Goal: Task Accomplishment & Management: Manage account settings

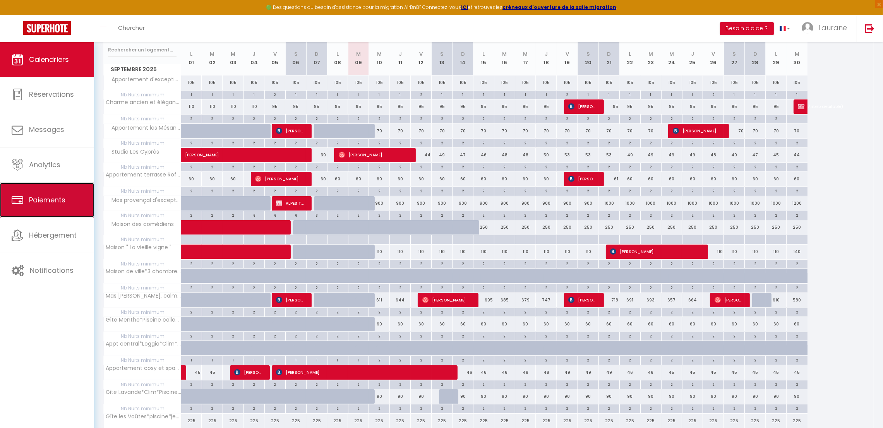
click at [61, 206] on link "Paiements" at bounding box center [47, 200] width 94 height 35
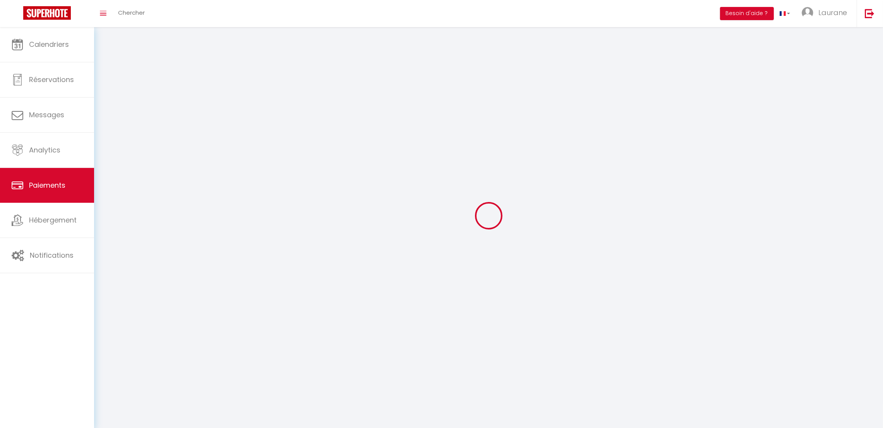
select select "2"
select select "0"
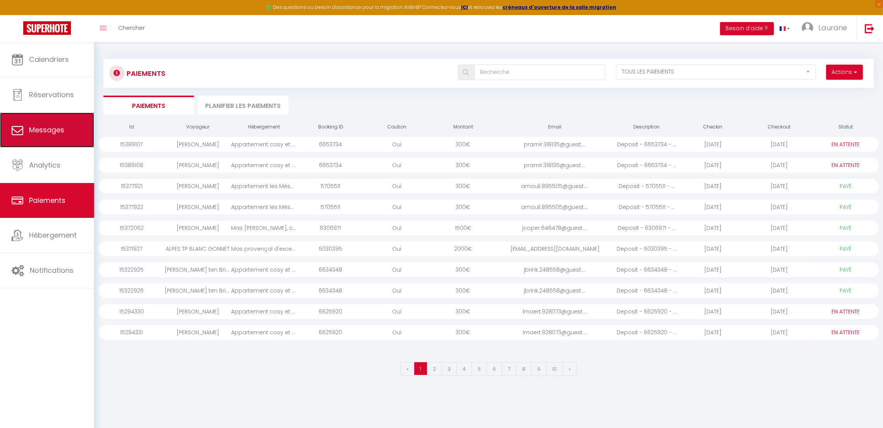
click at [69, 139] on link "Messages" at bounding box center [47, 130] width 94 height 35
select select "message"
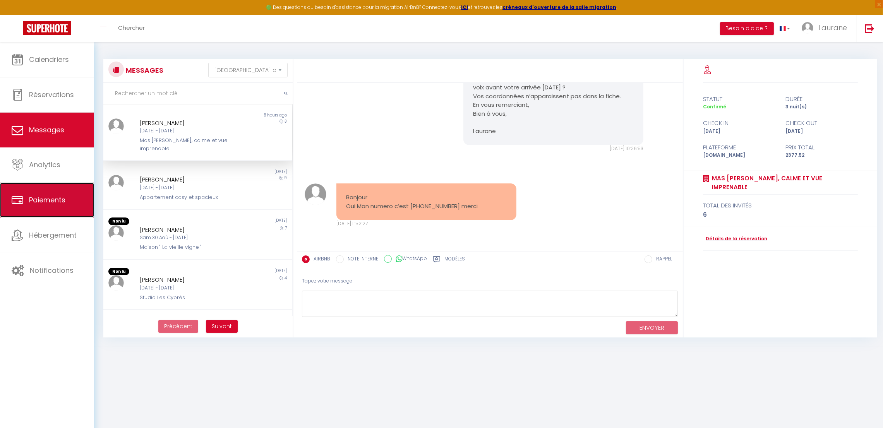
click at [50, 188] on link "Paiements" at bounding box center [47, 200] width 94 height 35
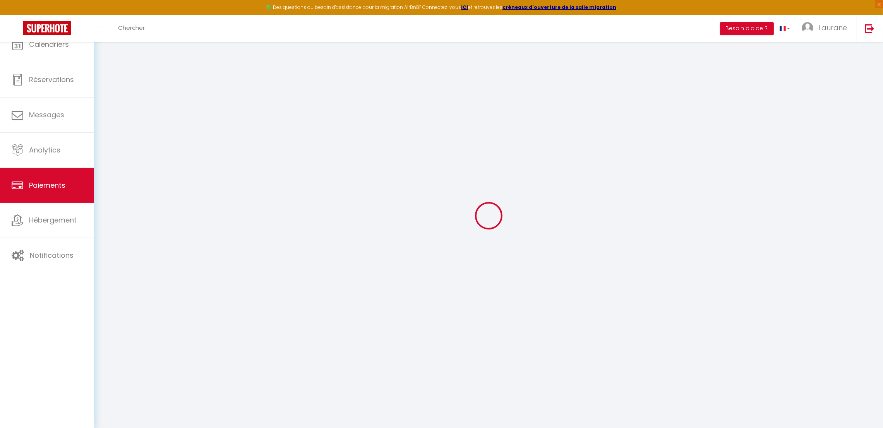
select select "2"
select select "0"
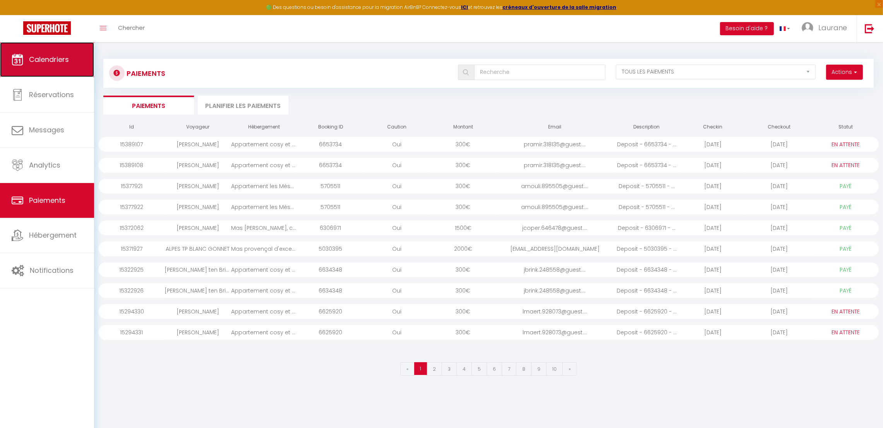
click at [63, 64] on span "Calendriers" at bounding box center [49, 60] width 40 height 10
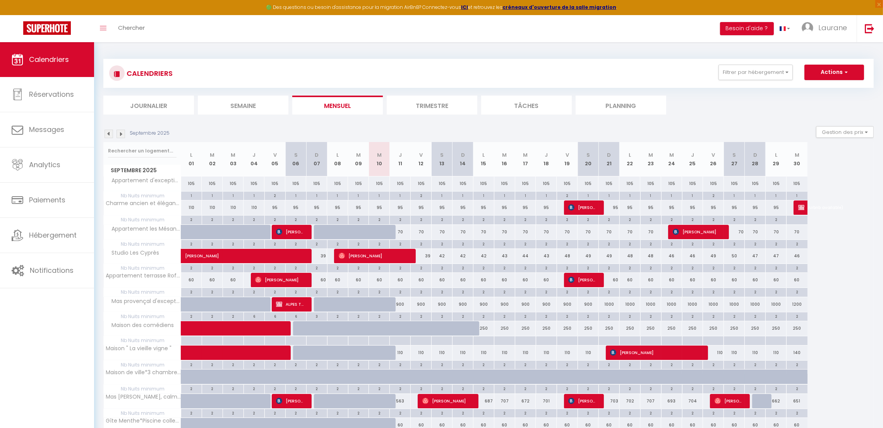
click at [143, 105] on li "Journalier" at bounding box center [148, 105] width 91 height 19
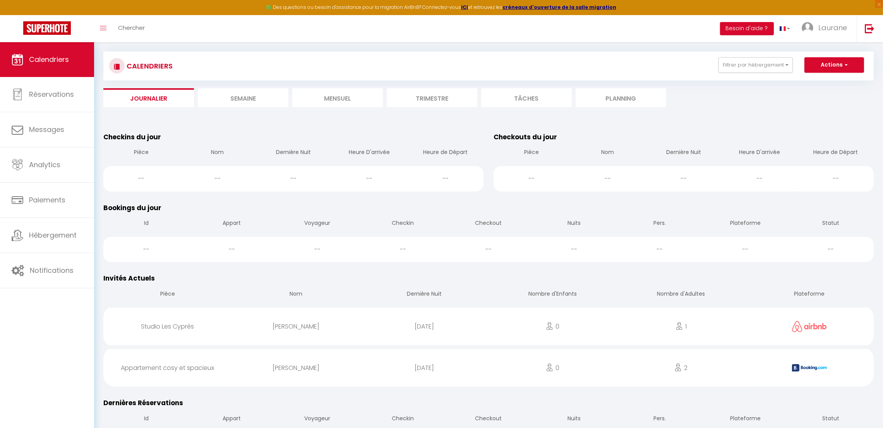
scroll to position [10, 0]
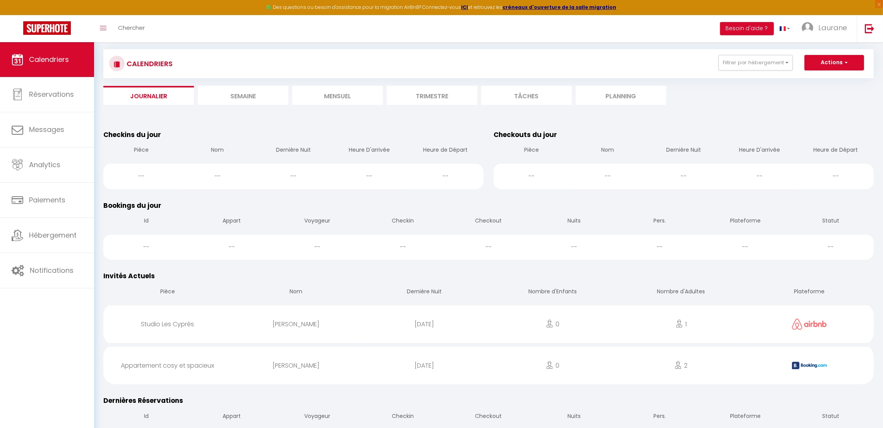
click at [262, 93] on li "Semaine" at bounding box center [243, 95] width 91 height 19
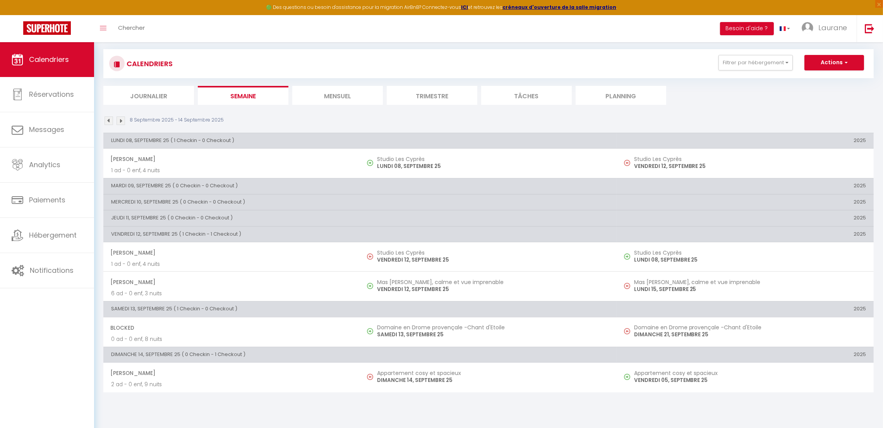
click at [166, 95] on li "Journalier" at bounding box center [148, 95] width 91 height 19
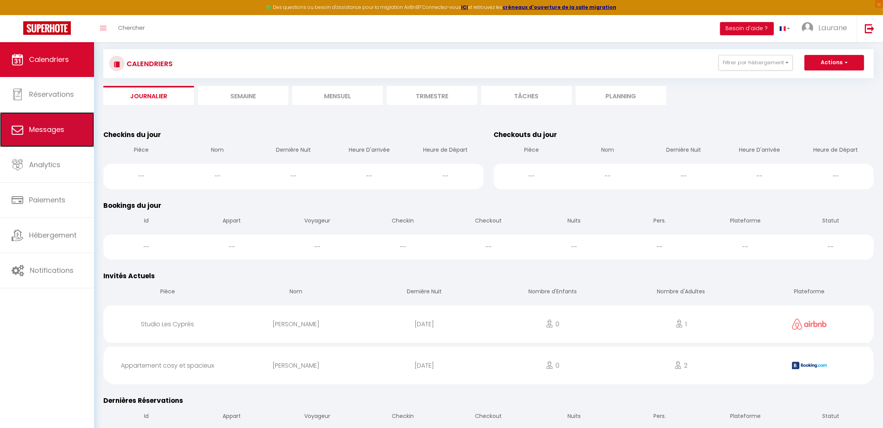
click at [60, 134] on span "Messages" at bounding box center [46, 130] width 35 height 10
select select "message"
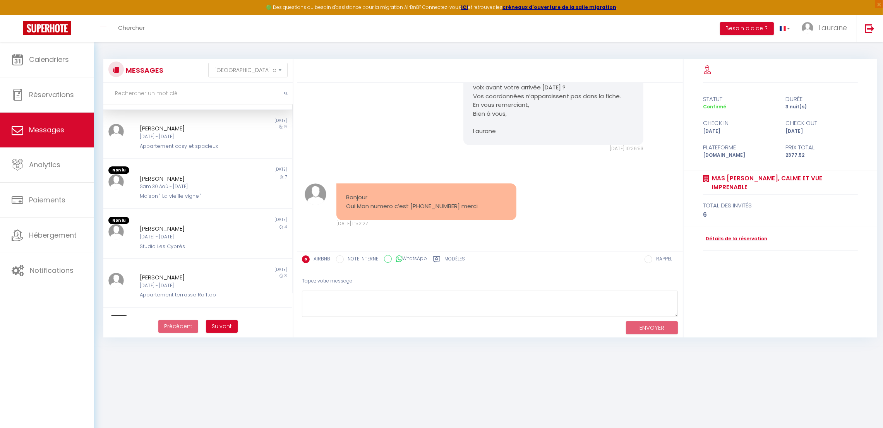
scroll to position [58, 0]
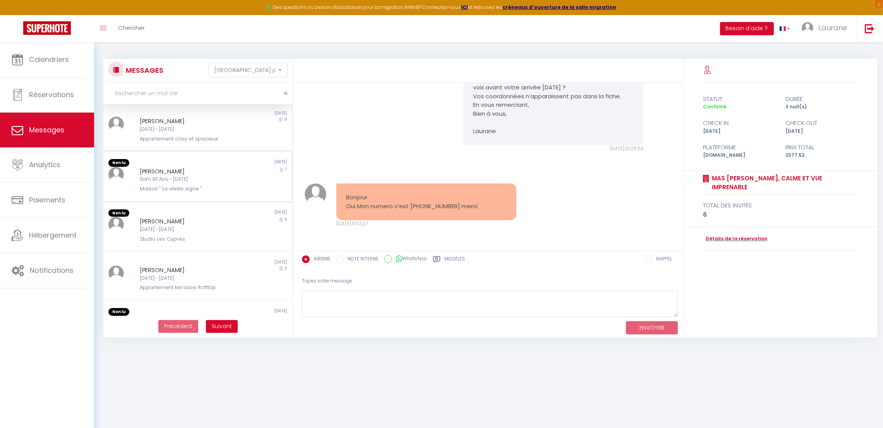
click at [215, 174] on div "[PERSON_NAME]" at bounding box center [190, 171] width 100 height 9
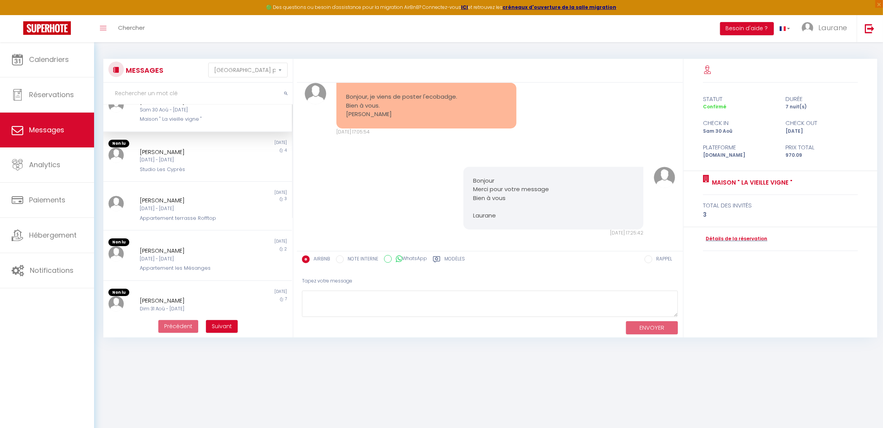
scroll to position [128, 0]
click at [237, 202] on div "[PERSON_NAME] [DATE] - [DATE] Appartement terrasse Rofftop" at bounding box center [190, 207] width 110 height 26
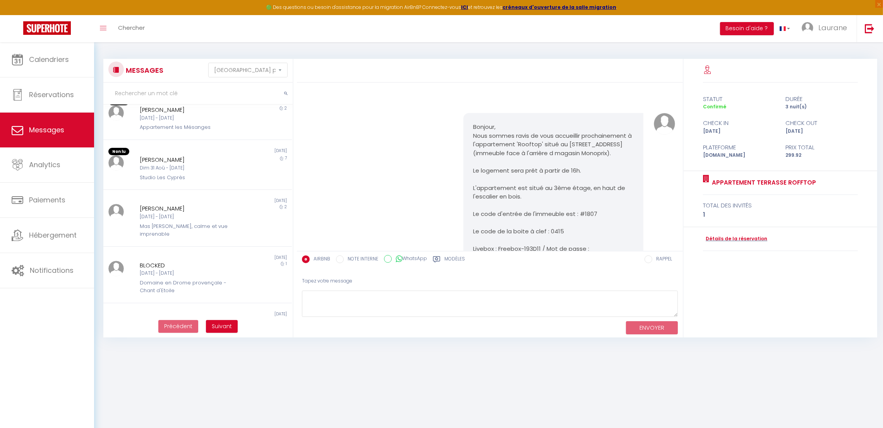
scroll to position [269, 0]
click at [245, 223] on div "2" at bounding box center [268, 220] width 47 height 34
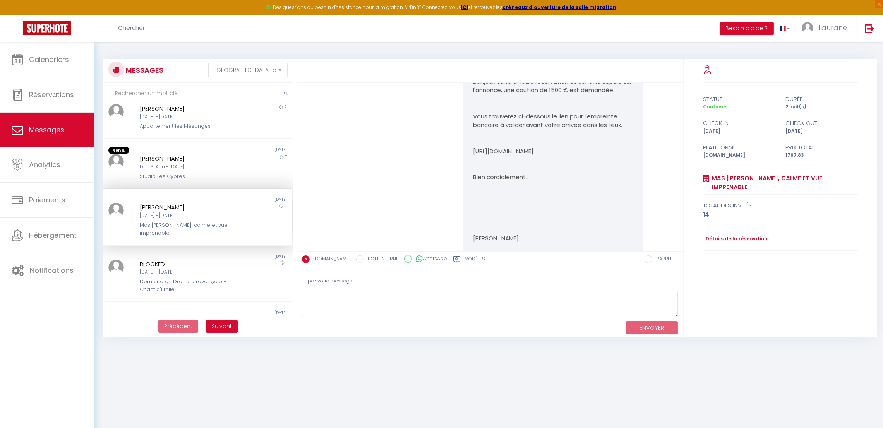
scroll to position [735, 0]
click at [609, 177] on p "Bien cordialement," at bounding box center [553, 172] width 161 height 9
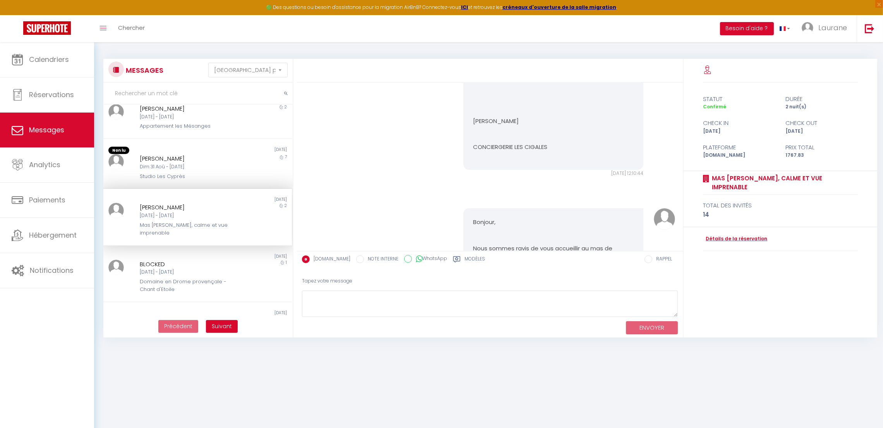
scroll to position [843, 0]
drag, startPoint x: 615, startPoint y: 197, endPoint x: 578, endPoint y: 191, distance: 37.7
click at [578, 182] on div "Madame, Monsieur Bonjour, suite à votre réservation et comme stipulé sur l'anno…" at bounding box center [553, 46] width 190 height 270
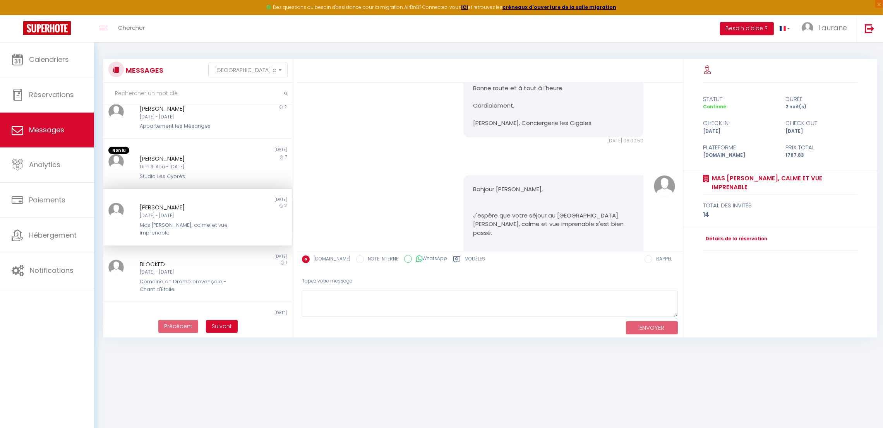
scroll to position [1070, 0]
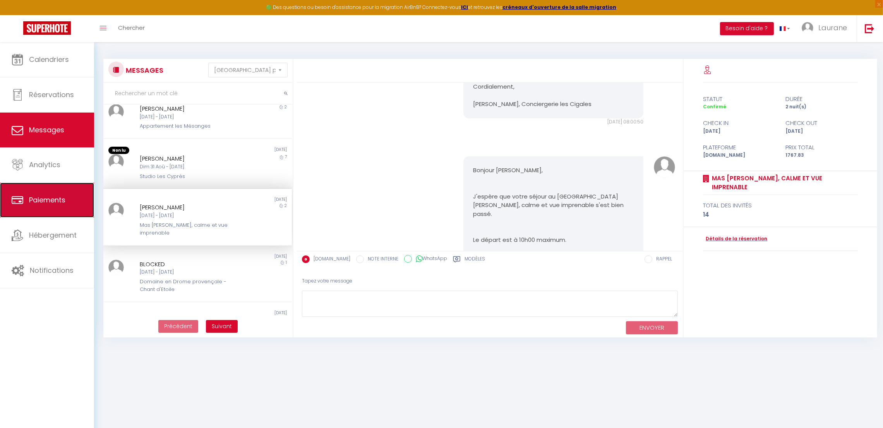
click at [58, 197] on span "Paiements" at bounding box center [47, 200] width 36 height 10
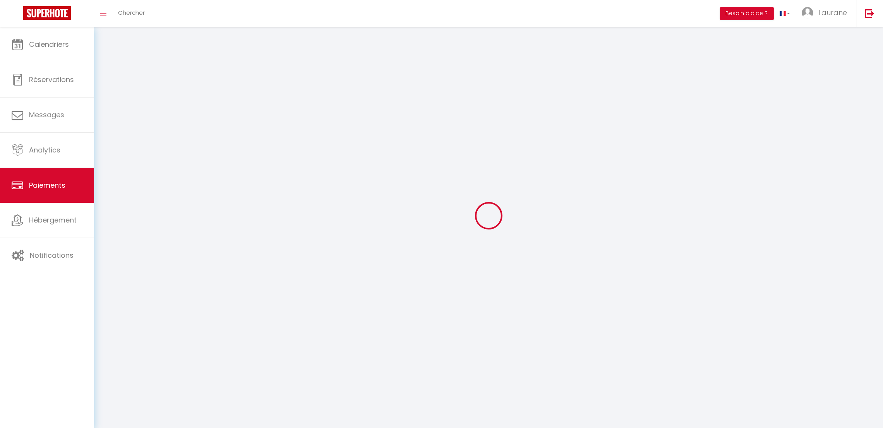
select select "2"
select select "0"
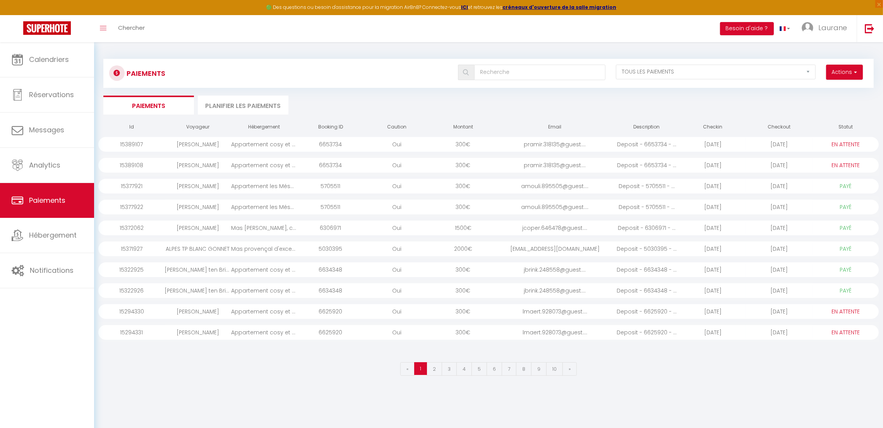
click at [263, 224] on div "Mas [PERSON_NAME], calme et vue imprenable" at bounding box center [264, 228] width 66 height 15
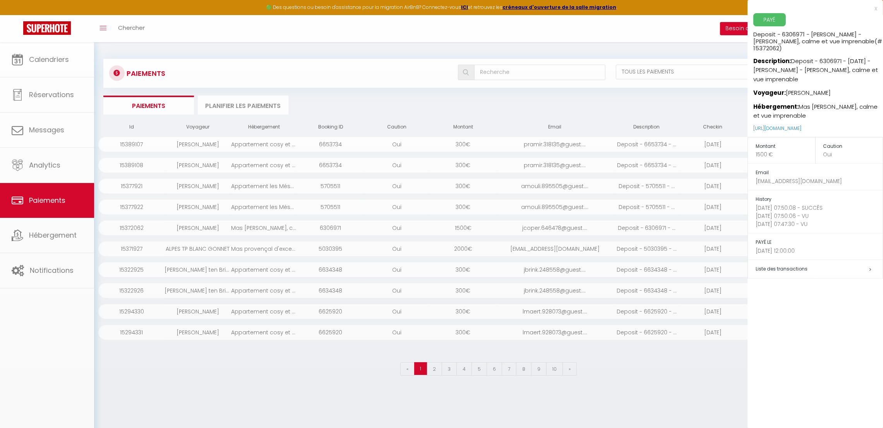
click at [263, 224] on div at bounding box center [441, 214] width 883 height 428
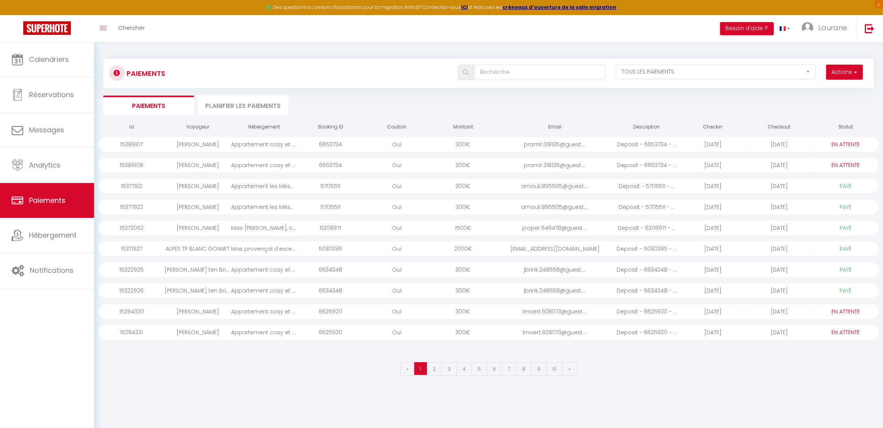
click at [259, 227] on div "Mas [PERSON_NAME], calme et vue imprenable" at bounding box center [264, 228] width 66 height 15
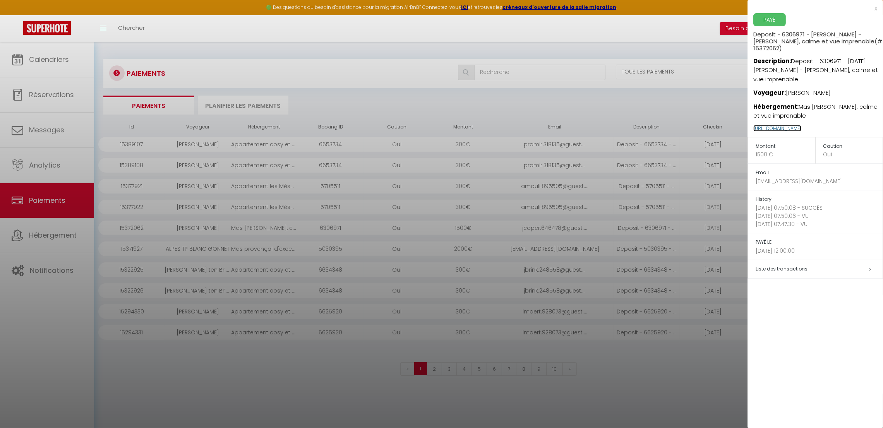
click at [776, 127] on link "[URL][DOMAIN_NAME]" at bounding box center [777, 128] width 48 height 7
click at [358, 91] on div at bounding box center [441, 214] width 883 height 428
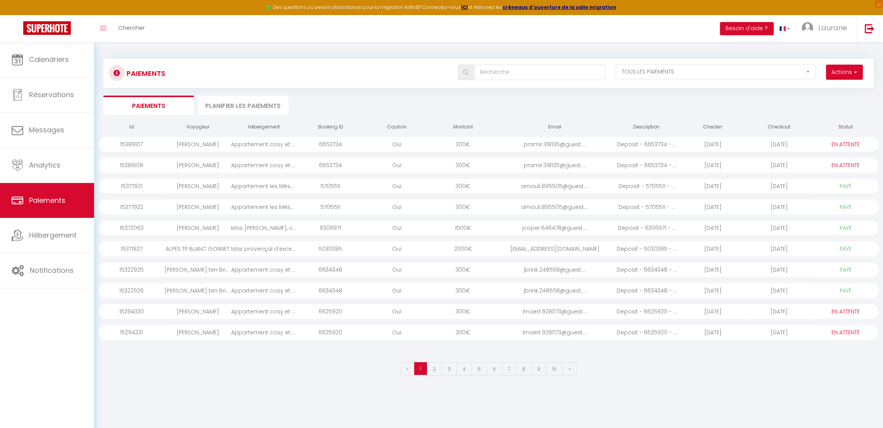
click at [588, 141] on div "pramir.318135@guest...." at bounding box center [554, 144] width 117 height 15
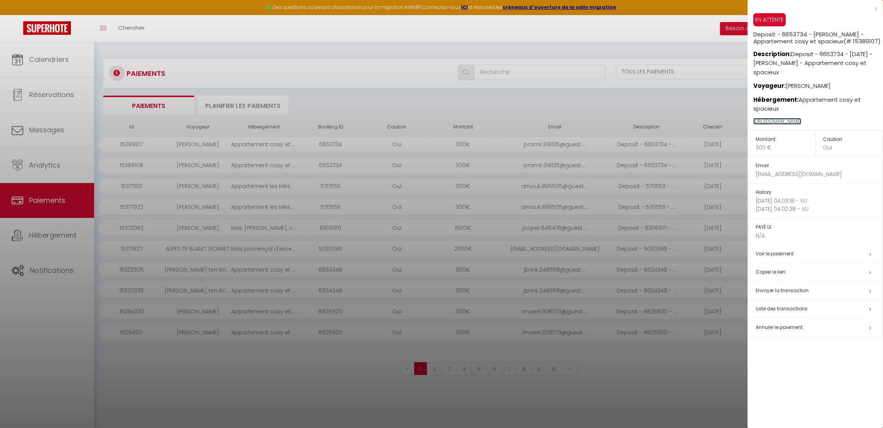
click at [801, 125] on link "[URL][DOMAIN_NAME]" at bounding box center [777, 121] width 48 height 7
click at [451, 46] on div at bounding box center [441, 214] width 883 height 428
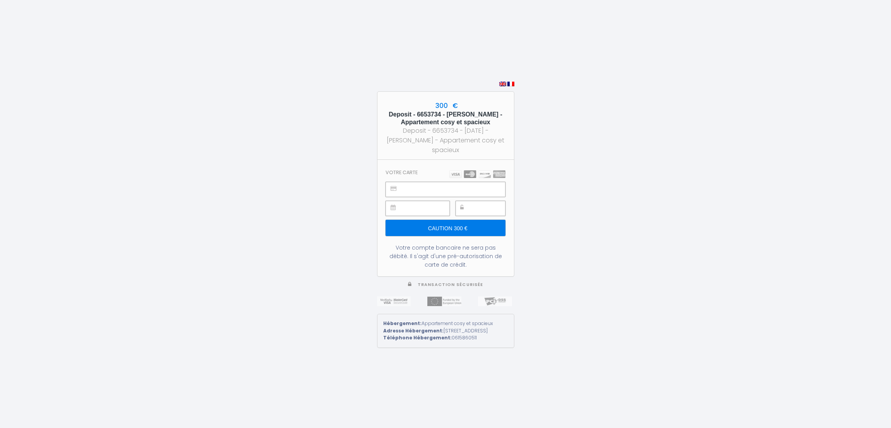
type input "Caution 300 €"
